Goal: Task Accomplishment & Management: Use online tool/utility

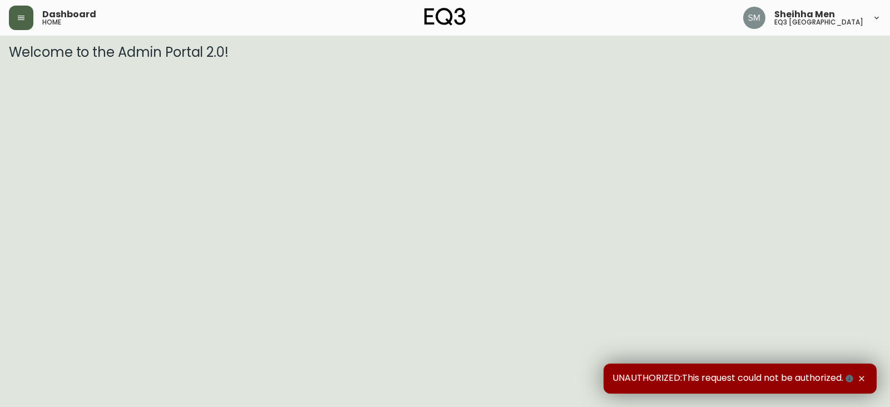
click at [21, 12] on button "button" at bounding box center [21, 18] width 24 height 24
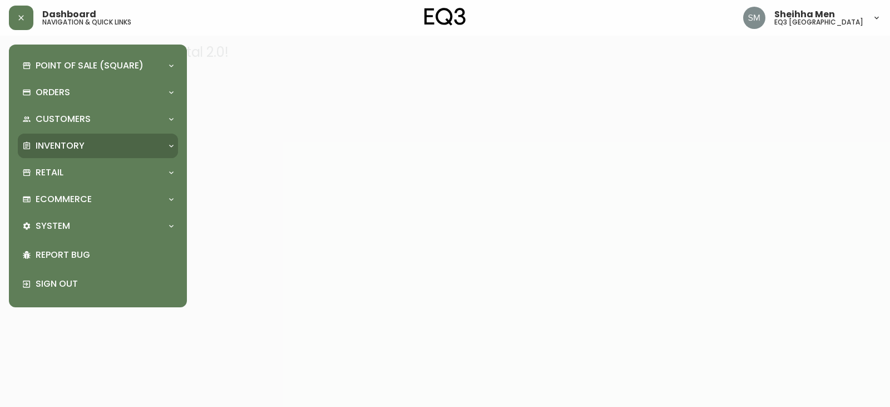
click at [133, 147] on div "Inventory" at bounding box center [92, 146] width 140 height 12
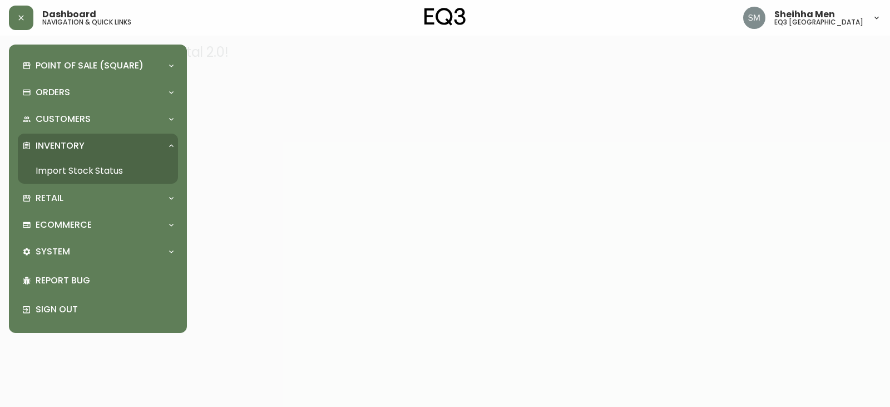
click at [138, 164] on link "Import Stock Status" at bounding box center [98, 171] width 160 height 26
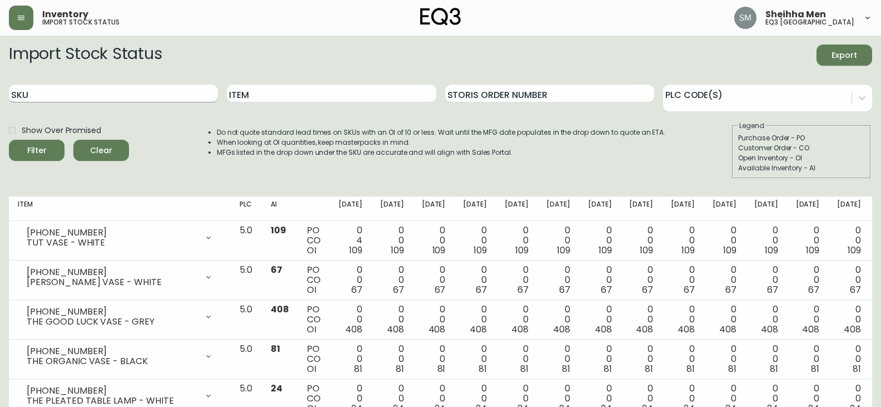
click at [176, 92] on input "SKU" at bounding box center [113, 94] width 209 height 18
paste input "[PHONE_NUMBER]"
type input "[PHONE_NUMBER]"
click at [44, 153] on div "Filter" at bounding box center [36, 150] width 19 height 14
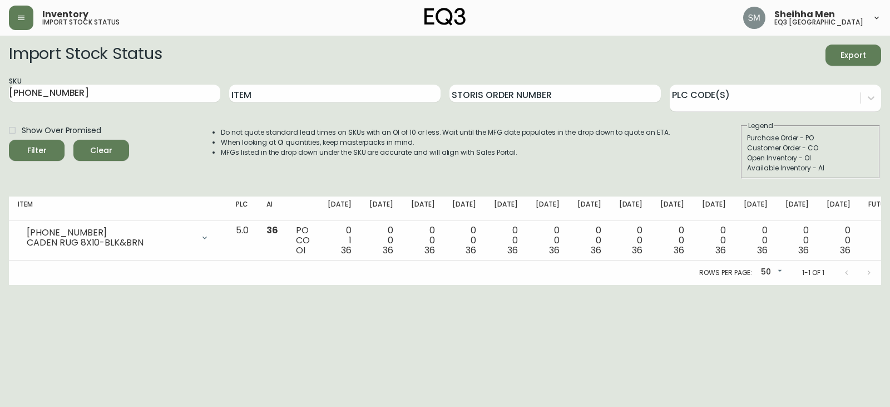
click at [481, 285] on html "Inventory import stock status Sheihha Men eq3 [GEOGRAPHIC_DATA] Import Stock St…" at bounding box center [445, 142] width 890 height 285
